Goal: Check status: Check status

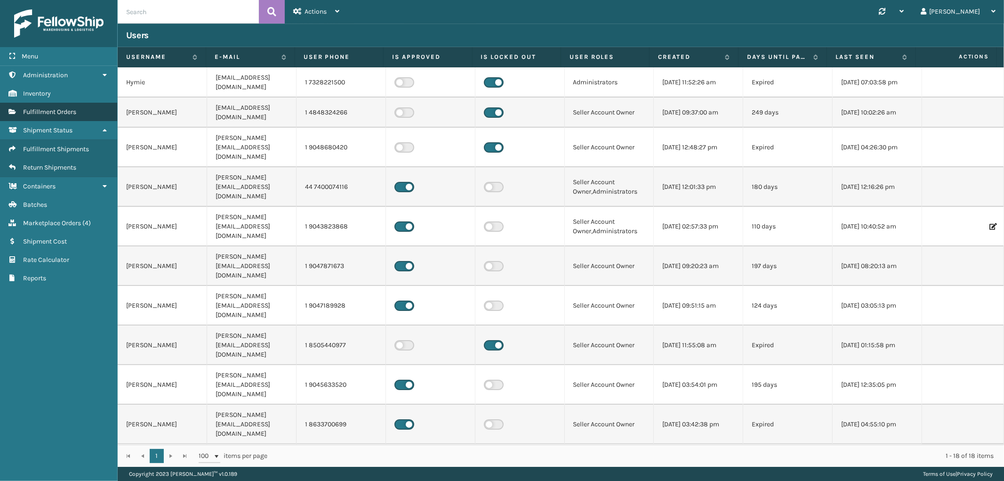
click at [67, 109] on span "Fulfillment Orders" at bounding box center [49, 112] width 53 height 8
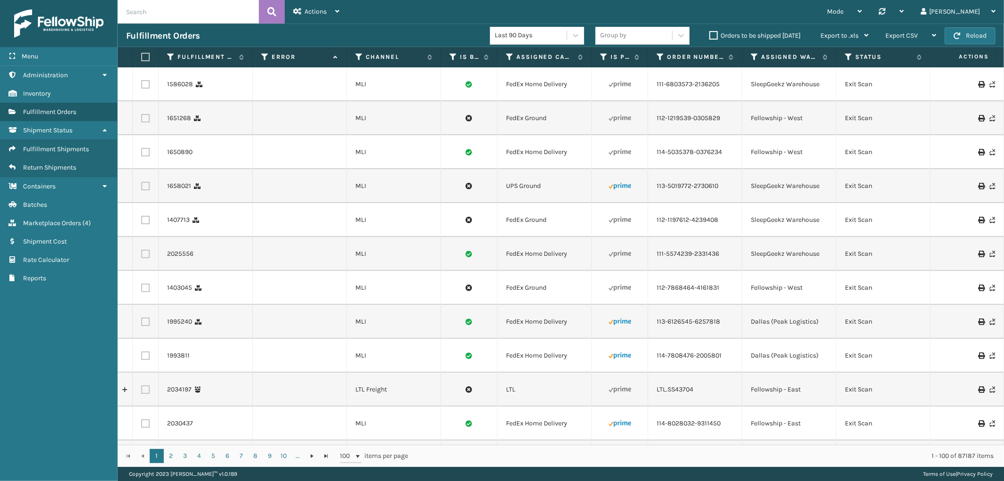
click at [181, 11] on input "text" at bounding box center [188, 12] width 141 height 24
paste input "SS44582"
type input "ltl.SS44582"
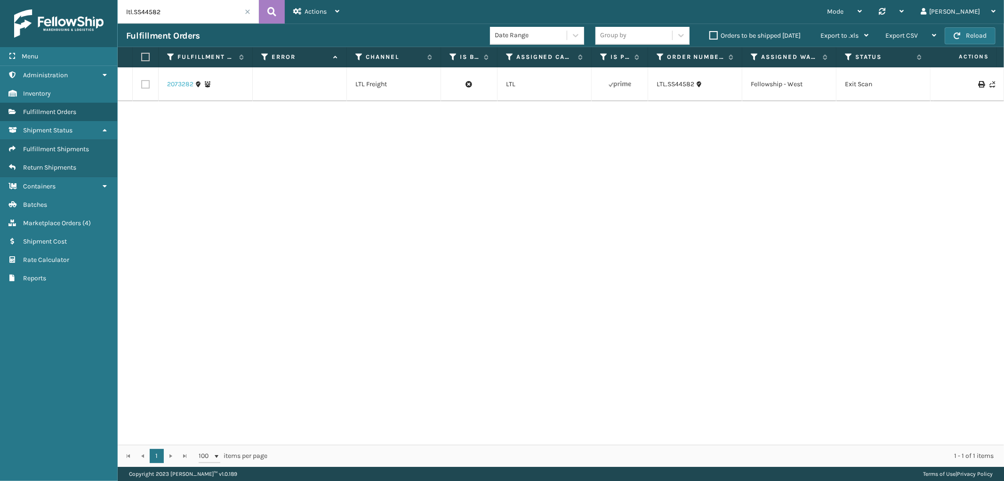
click at [169, 84] on link "2073282" at bounding box center [180, 84] width 26 height 9
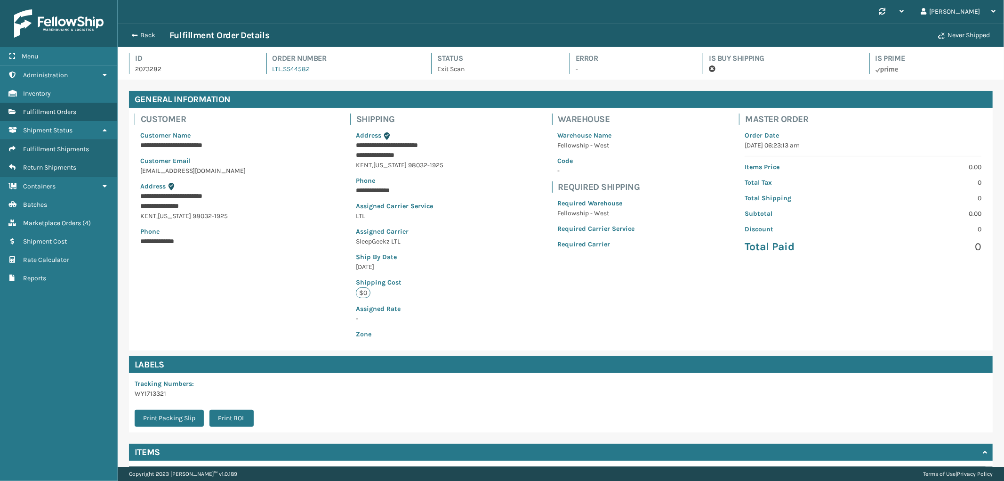
scroll to position [22, 886]
click at [151, 73] on p "2073282" at bounding box center [192, 69] width 114 height 10
copy p "2073282"
click at [149, 38] on button "Back" at bounding box center [147, 35] width 43 height 8
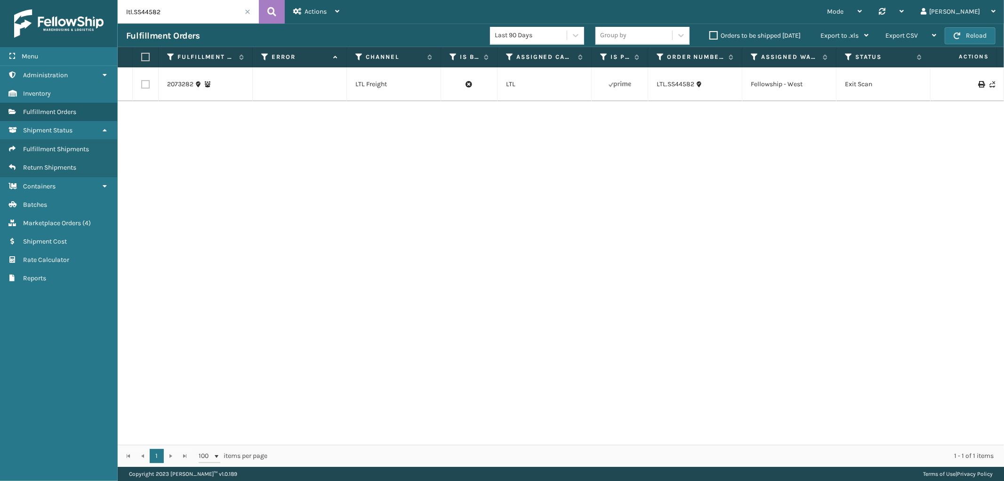
click at [247, 11] on span at bounding box center [248, 12] width 6 height 6
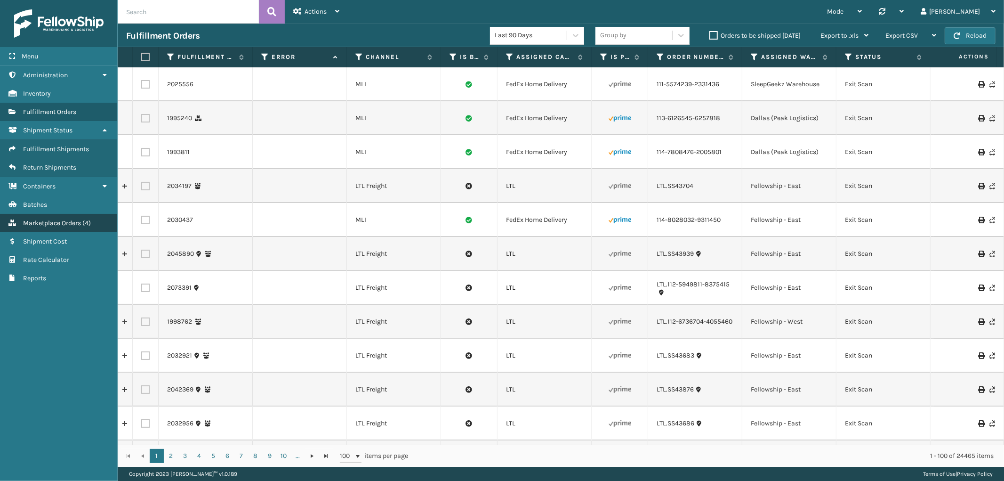
click at [54, 219] on span "Marketplace Orders" at bounding box center [52, 223] width 58 height 8
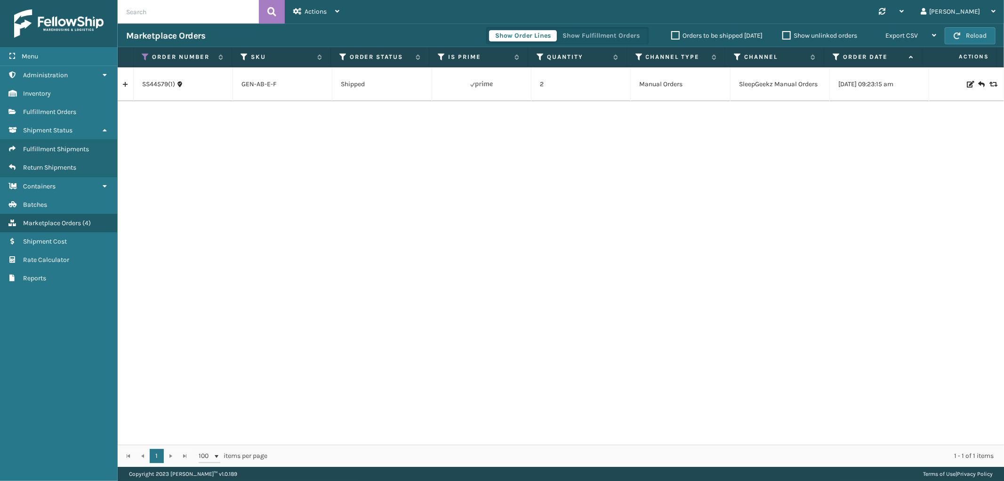
click at [66, 111] on span "Fulfillment Orders" at bounding box center [49, 112] width 53 height 8
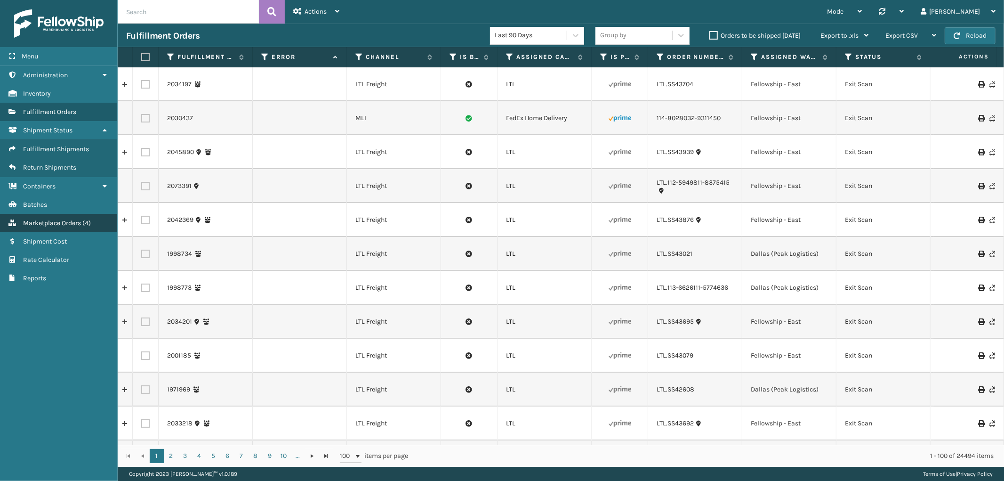
click at [66, 219] on span "Marketplace Orders" at bounding box center [52, 223] width 58 height 8
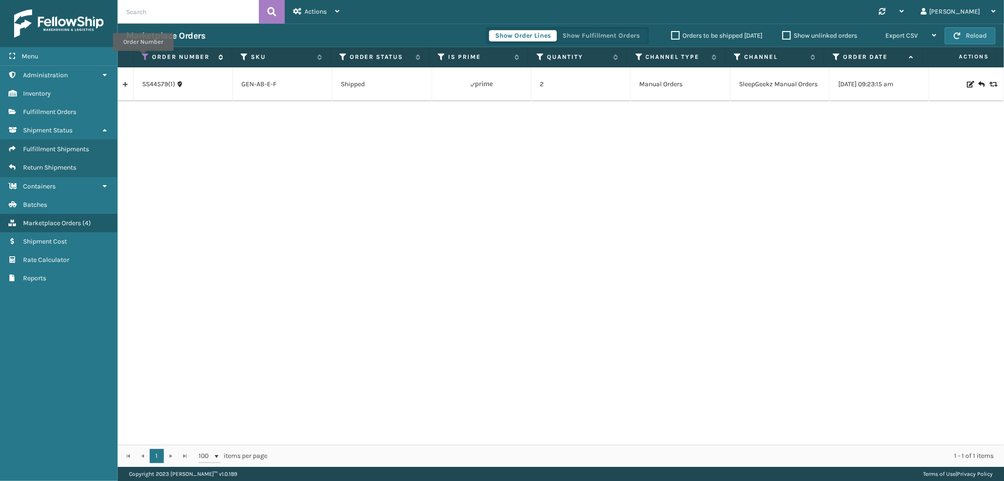
click at [143, 57] on icon at bounding box center [146, 57] width 8 height 8
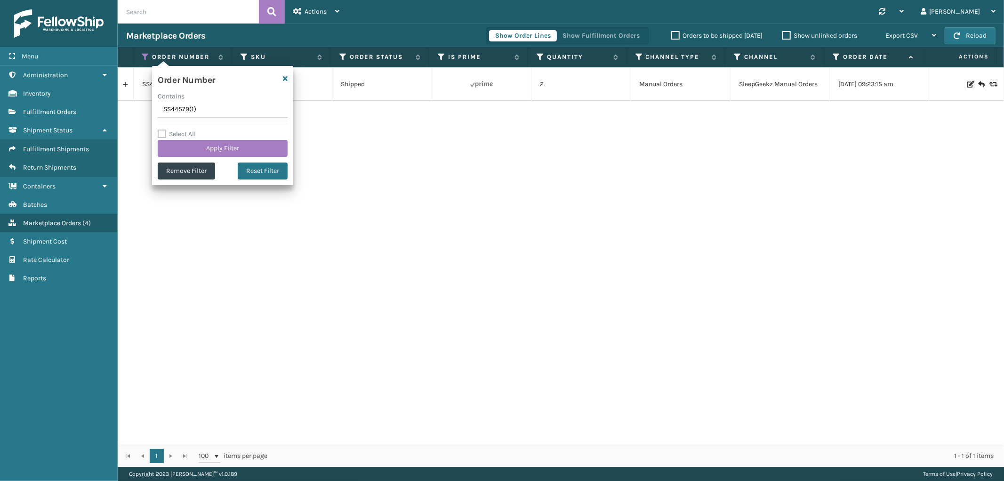
click at [184, 112] on input "SS44579(1)" at bounding box center [223, 109] width 130 height 17
type input "111-6186433-7221069"
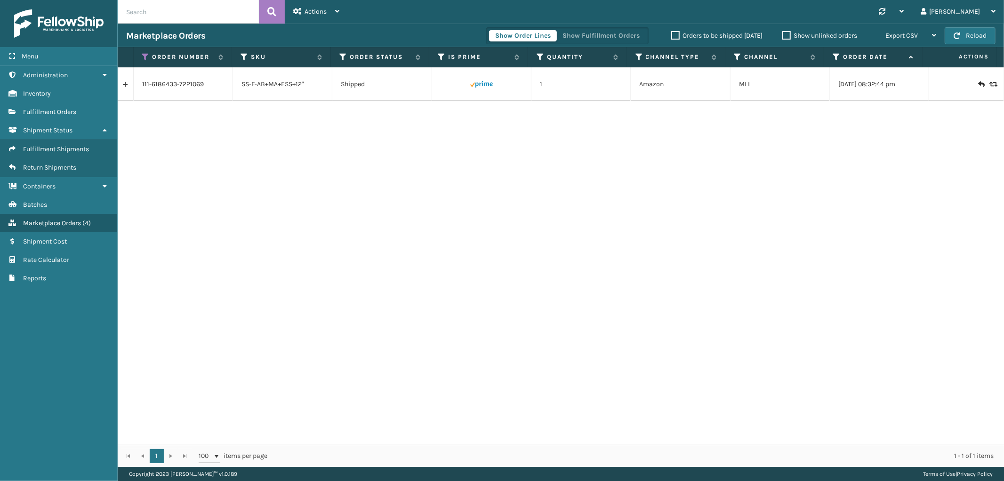
click at [128, 81] on link at bounding box center [126, 84] width 16 height 15
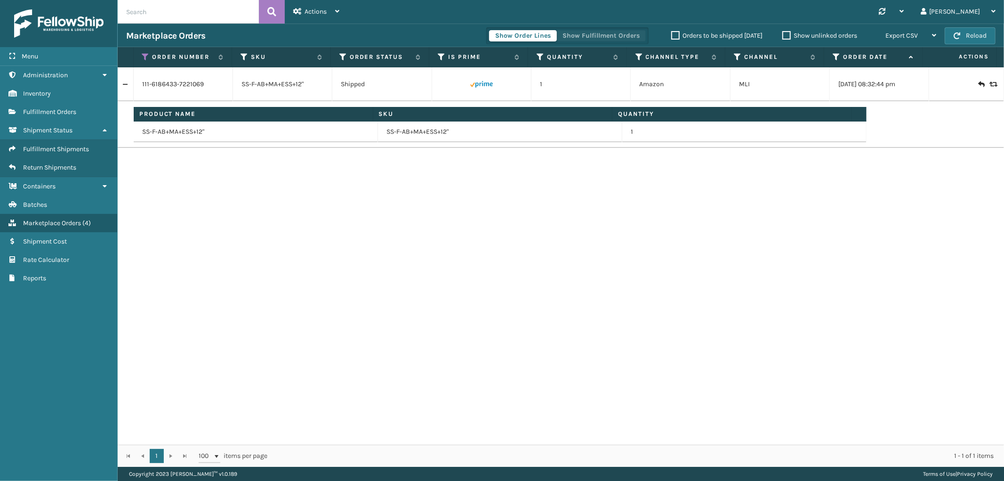
click at [607, 33] on button "Show Fulfillment Orders" at bounding box center [600, 35] width 89 height 11
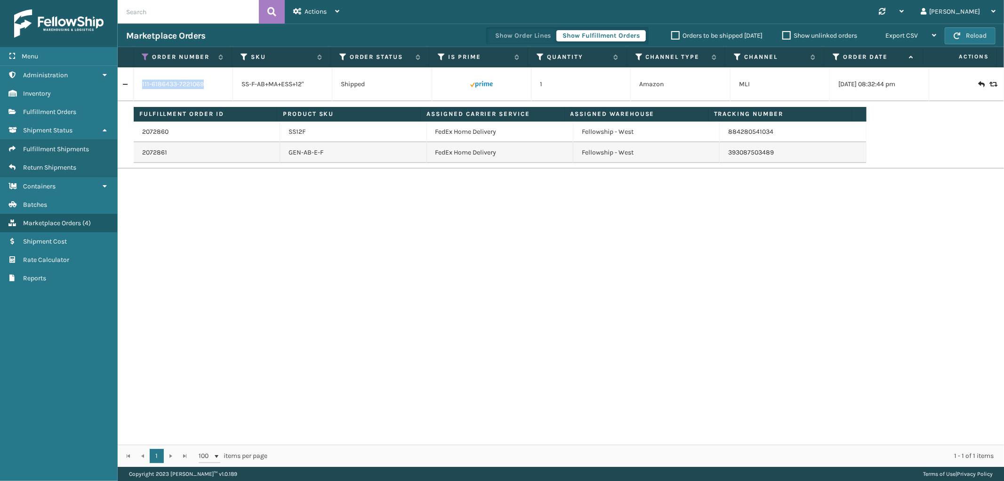
drag, startPoint x: 217, startPoint y: 92, endPoint x: 152, endPoint y: 96, distance: 65.1
click at [140, 88] on td "111-6186433-7221069" at bounding box center [183, 84] width 99 height 34
copy link "111-6186433-7221069"
drag, startPoint x: 776, startPoint y: 137, endPoint x: 712, endPoint y: 141, distance: 63.7
click at [712, 141] on tr "2072860 SS12F FedEx Home Delivery Fellowship - West 884280541034" at bounding box center [500, 131] width 733 height 21
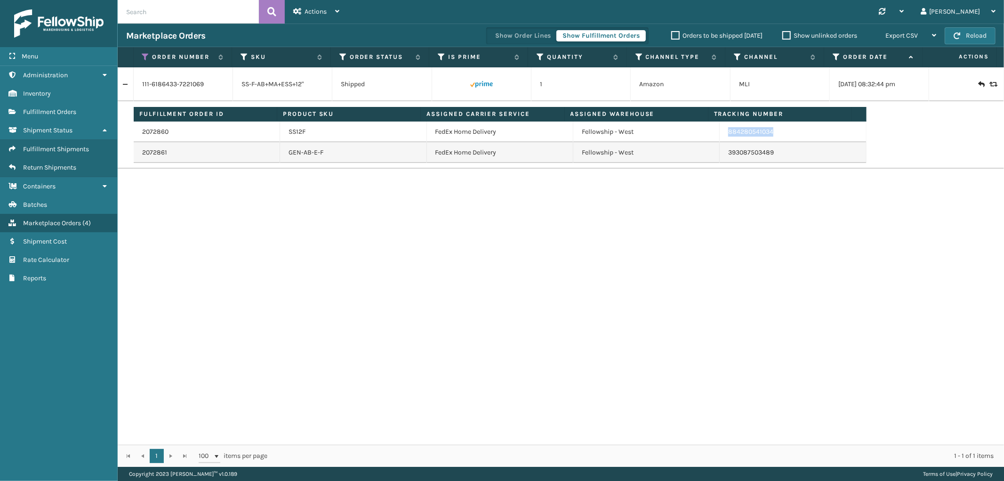
copy tr "884280541034"
click at [144, 56] on icon at bounding box center [146, 57] width 8 height 8
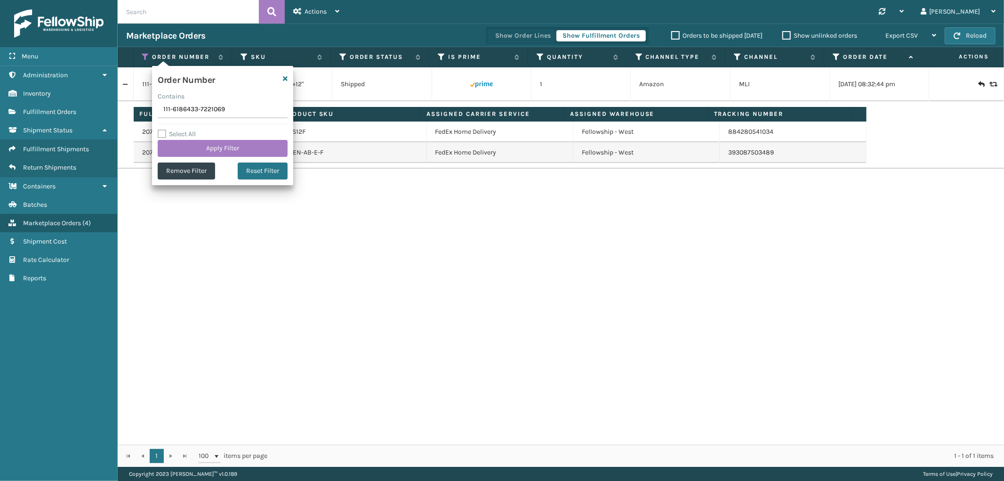
click at [179, 107] on input "111-6186433-7221069" at bounding box center [223, 109] width 130 height 17
type input "112-1364610-0056257"
click at [185, 151] on button "Apply Filter" at bounding box center [223, 148] width 130 height 17
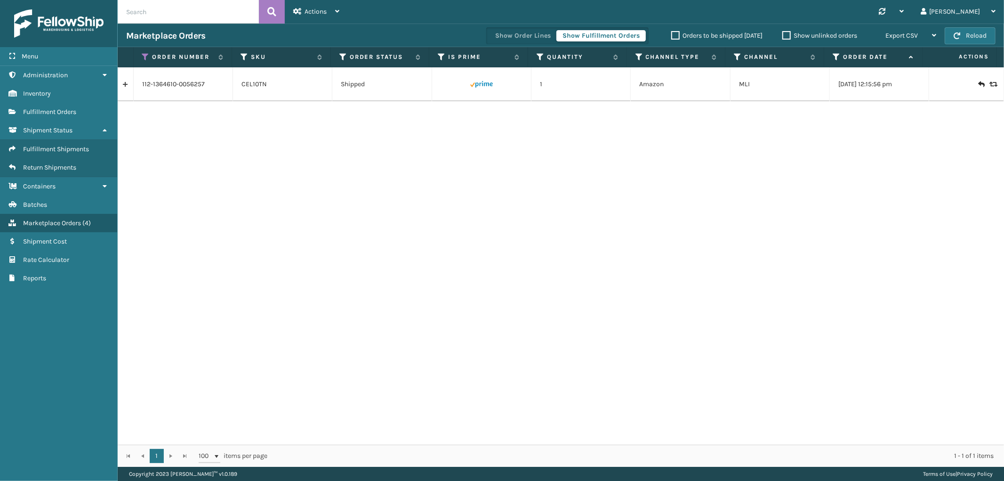
click at [129, 86] on link at bounding box center [126, 84] width 16 height 15
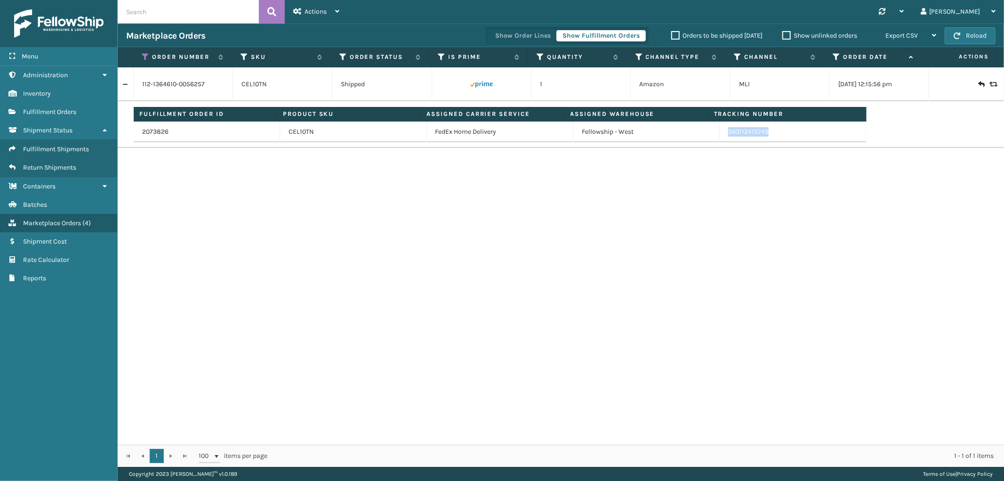
drag, startPoint x: 774, startPoint y: 134, endPoint x: 963, endPoint y: 192, distance: 197.3
click at [721, 141] on td "393112415749" at bounding box center [793, 131] width 146 height 21
copy link "393112415749"
click at [142, 56] on icon at bounding box center [146, 57] width 8 height 8
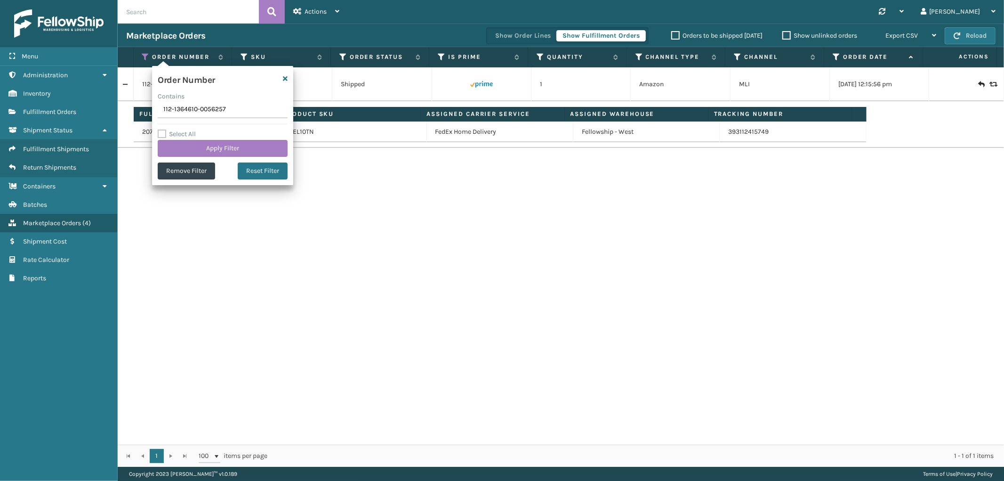
click at [175, 109] on input "112-1364610-0056257" at bounding box center [223, 109] width 130 height 17
type input "113-6377242-3918623"
click at [178, 143] on button "Apply Filter" at bounding box center [223, 148] width 130 height 17
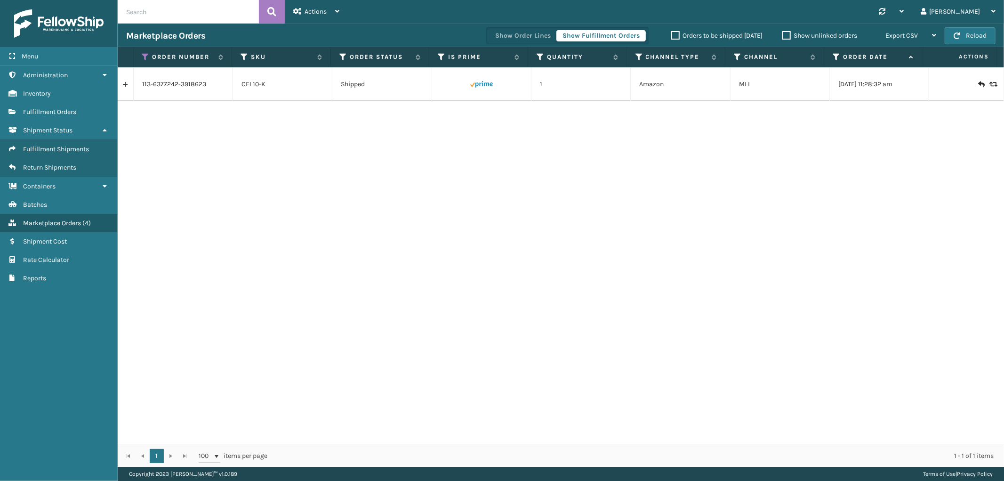
click at [126, 82] on link at bounding box center [126, 84] width 16 height 15
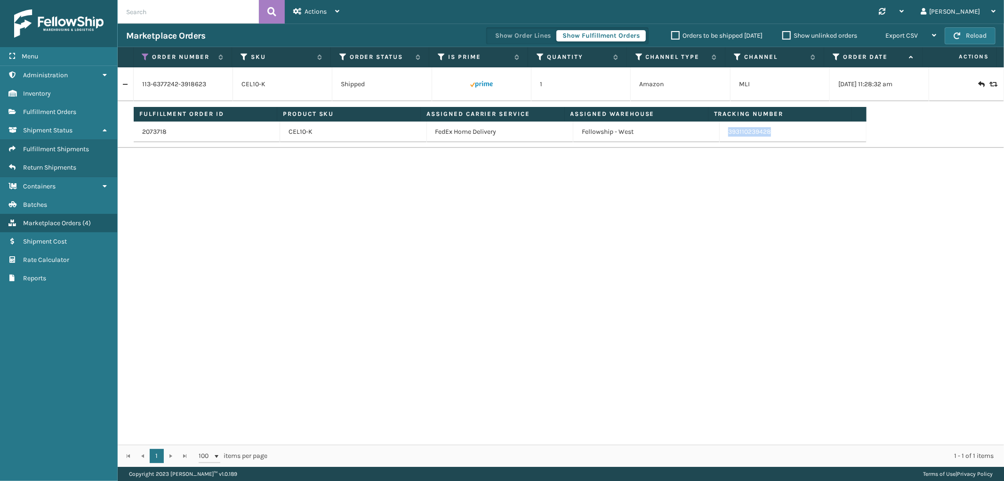
drag, startPoint x: 779, startPoint y: 138, endPoint x: 722, endPoint y: 138, distance: 56.9
click at [722, 138] on td "393110239428" at bounding box center [793, 131] width 146 height 21
copy link "393110239428"
click at [147, 57] on icon at bounding box center [146, 57] width 8 height 8
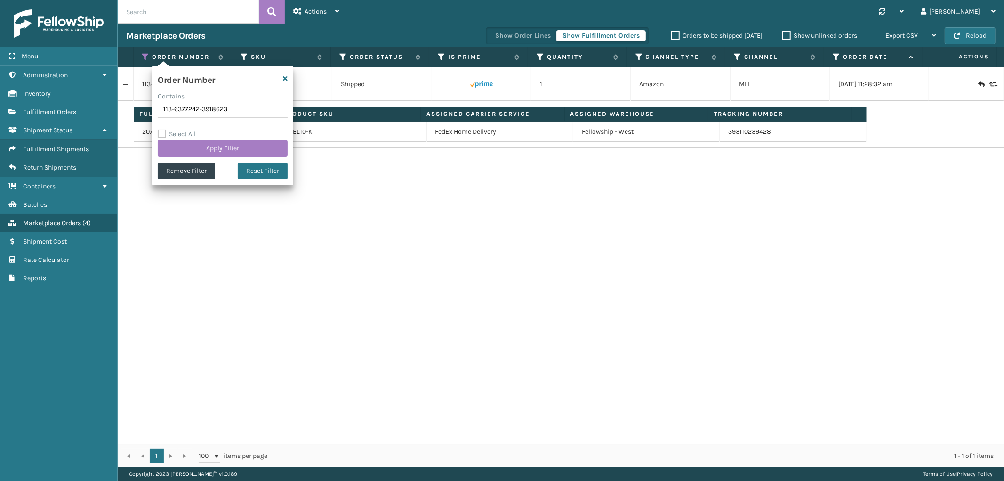
click at [182, 111] on input "113-6377242-3918623" at bounding box center [223, 109] width 130 height 17
type input "113-6659205-2485849"
click at [188, 137] on label "Select All" at bounding box center [177, 134] width 38 height 8
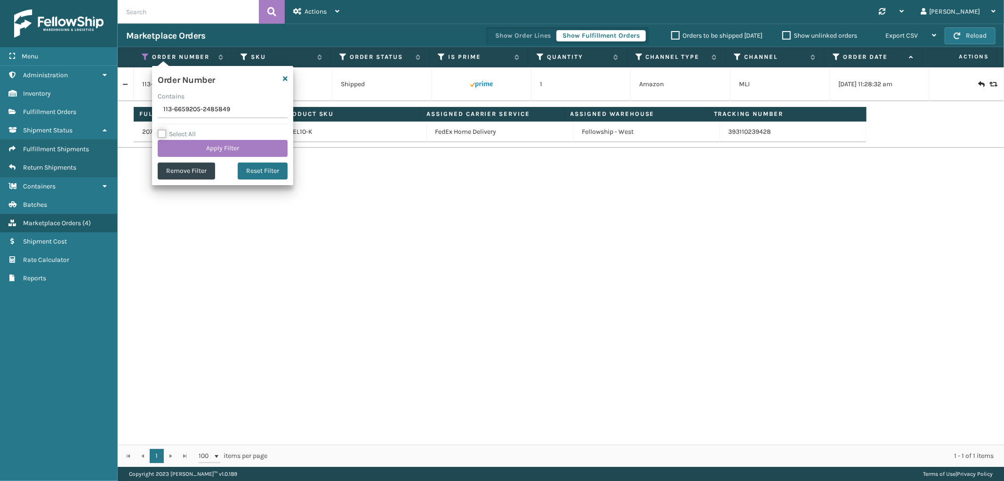
click at [188, 129] on input "Select All" at bounding box center [228, 128] width 141 height 1
checkbox input "true"
click at [187, 143] on button "Apply Filter" at bounding box center [223, 148] width 130 height 17
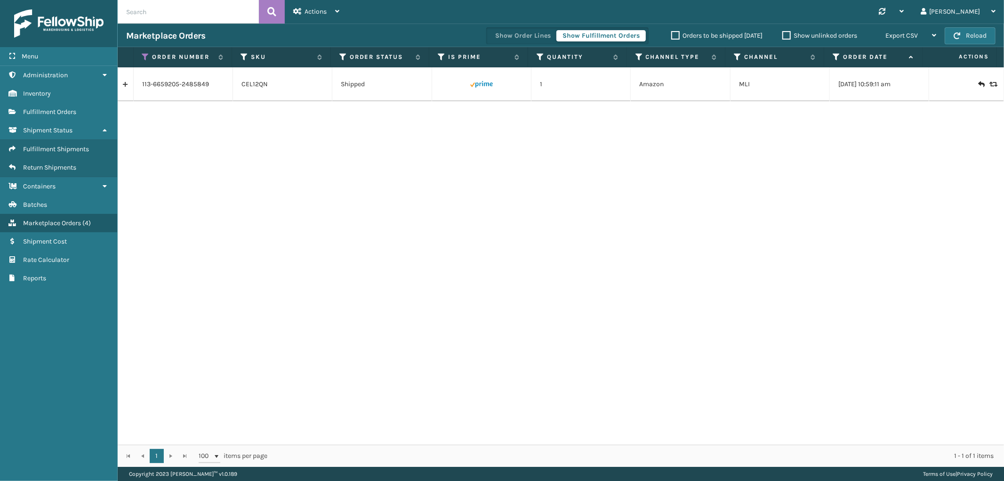
click at [124, 85] on link at bounding box center [126, 84] width 16 height 15
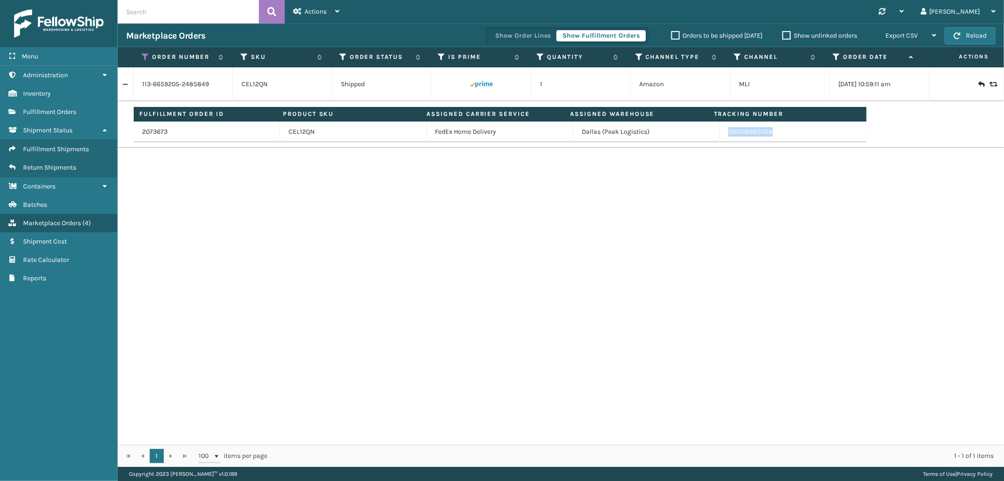
drag, startPoint x: 772, startPoint y: 134, endPoint x: 979, endPoint y: 178, distance: 212.1
click at [722, 139] on td "393108665058" at bounding box center [793, 131] width 146 height 21
copy link "393108665058"
click at [145, 57] on icon at bounding box center [146, 57] width 8 height 8
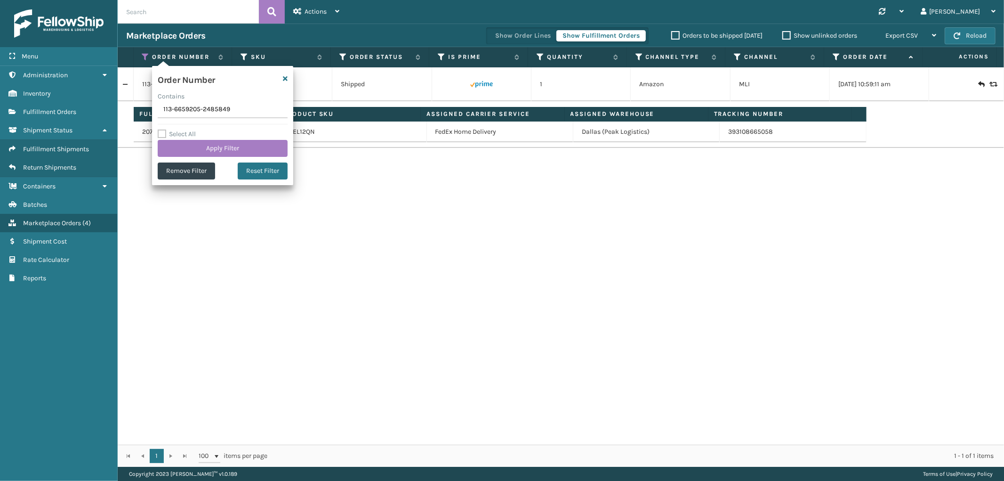
click at [179, 107] on input "113-6659205-2485849" at bounding box center [223, 109] width 130 height 17
click at [180, 107] on input "113-6659205-2485849" at bounding box center [223, 109] width 130 height 17
type input "111-2976599-4954613"
click at [186, 143] on button "Apply Filter" at bounding box center [223, 148] width 130 height 17
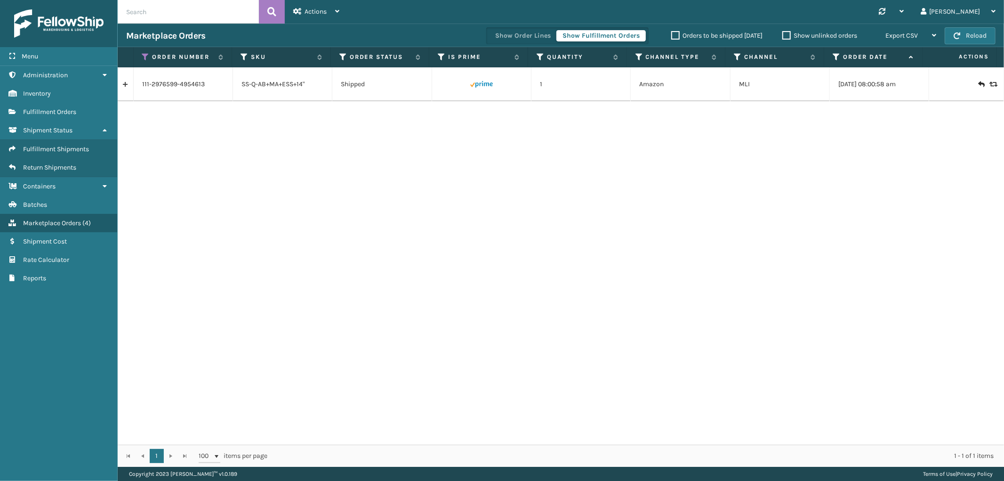
click at [124, 83] on link at bounding box center [126, 84] width 16 height 15
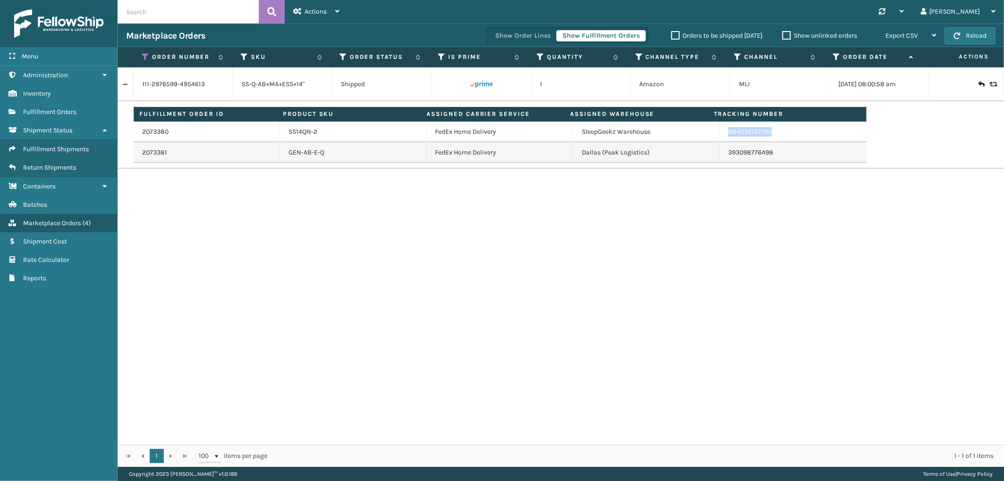
drag, startPoint x: 770, startPoint y: 136, endPoint x: 723, endPoint y: 136, distance: 47.5
click at [723, 136] on td "884292167703" at bounding box center [793, 131] width 146 height 21
copy link "884292167703"
click at [145, 57] on icon at bounding box center [146, 57] width 8 height 8
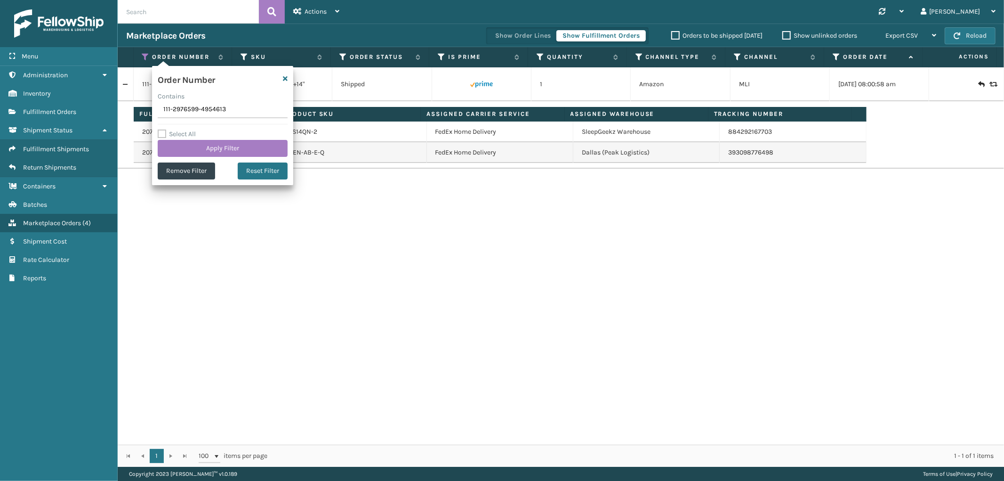
click at [184, 105] on input "111-2976599-4954613" at bounding box center [223, 109] width 130 height 17
type input "SS43372"
click at [189, 150] on button "Apply Filter" at bounding box center [223, 148] width 130 height 17
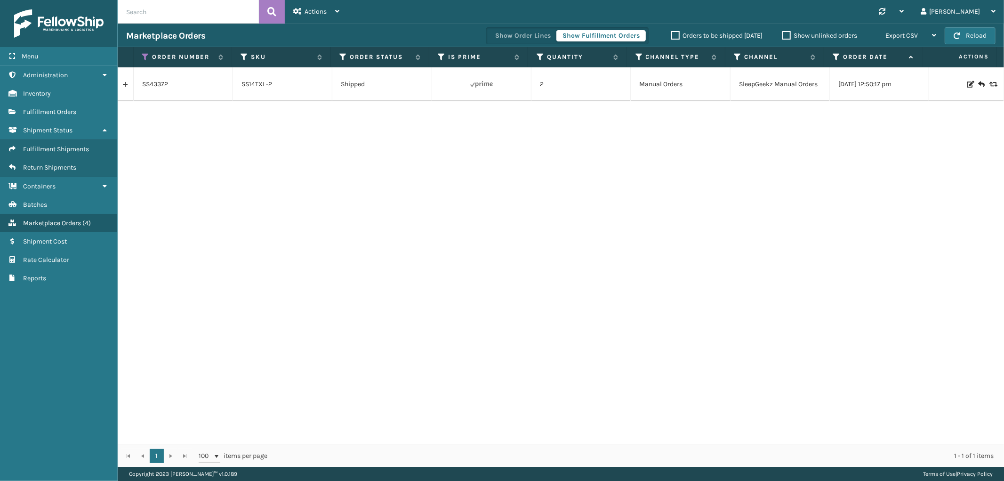
click at [128, 83] on link at bounding box center [126, 84] width 16 height 15
